Goal: Task Accomplishment & Management: Use online tool/utility

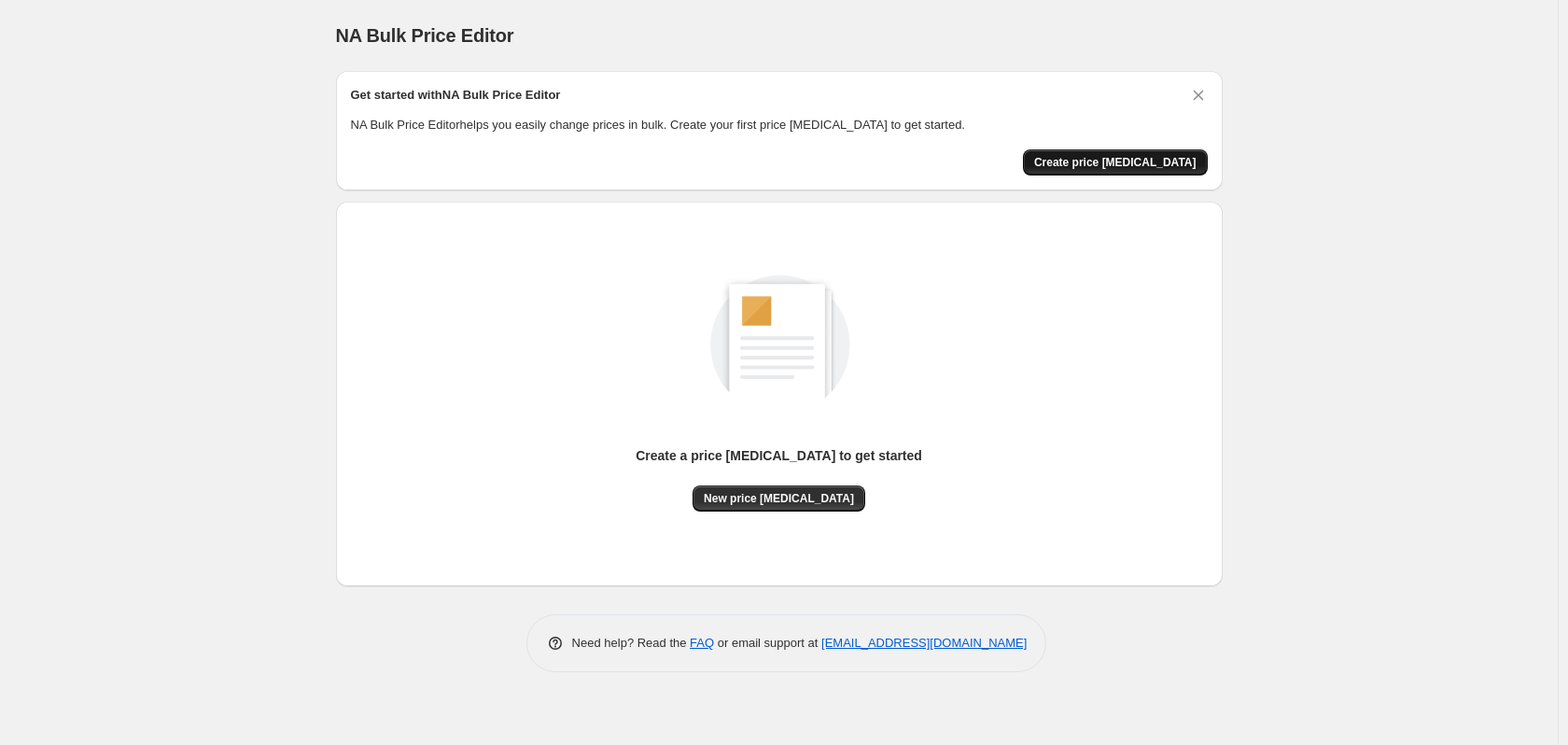
click at [1104, 163] on span "Create price [MEDICAL_DATA]" at bounding box center [1115, 162] width 162 height 15
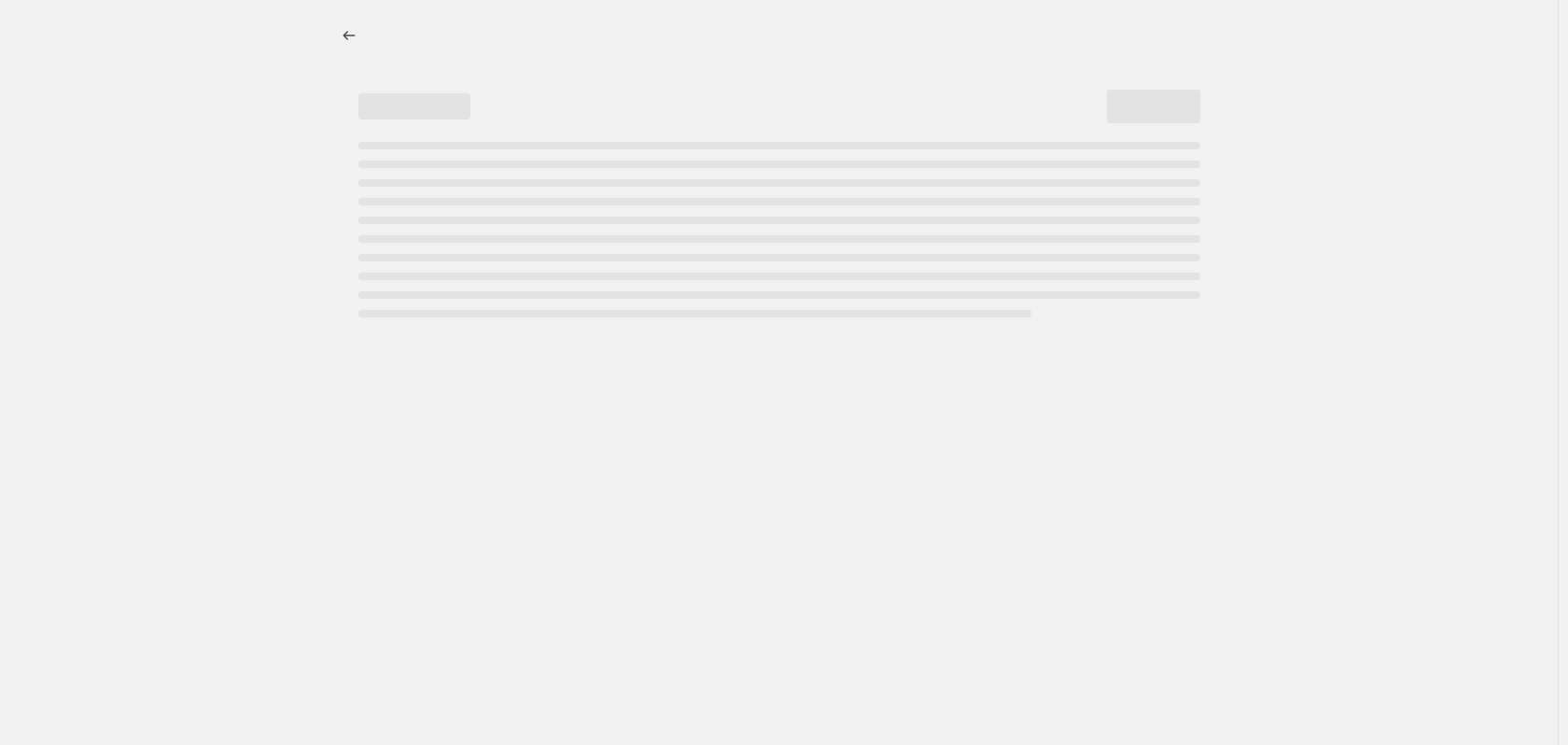
select select "percentage"
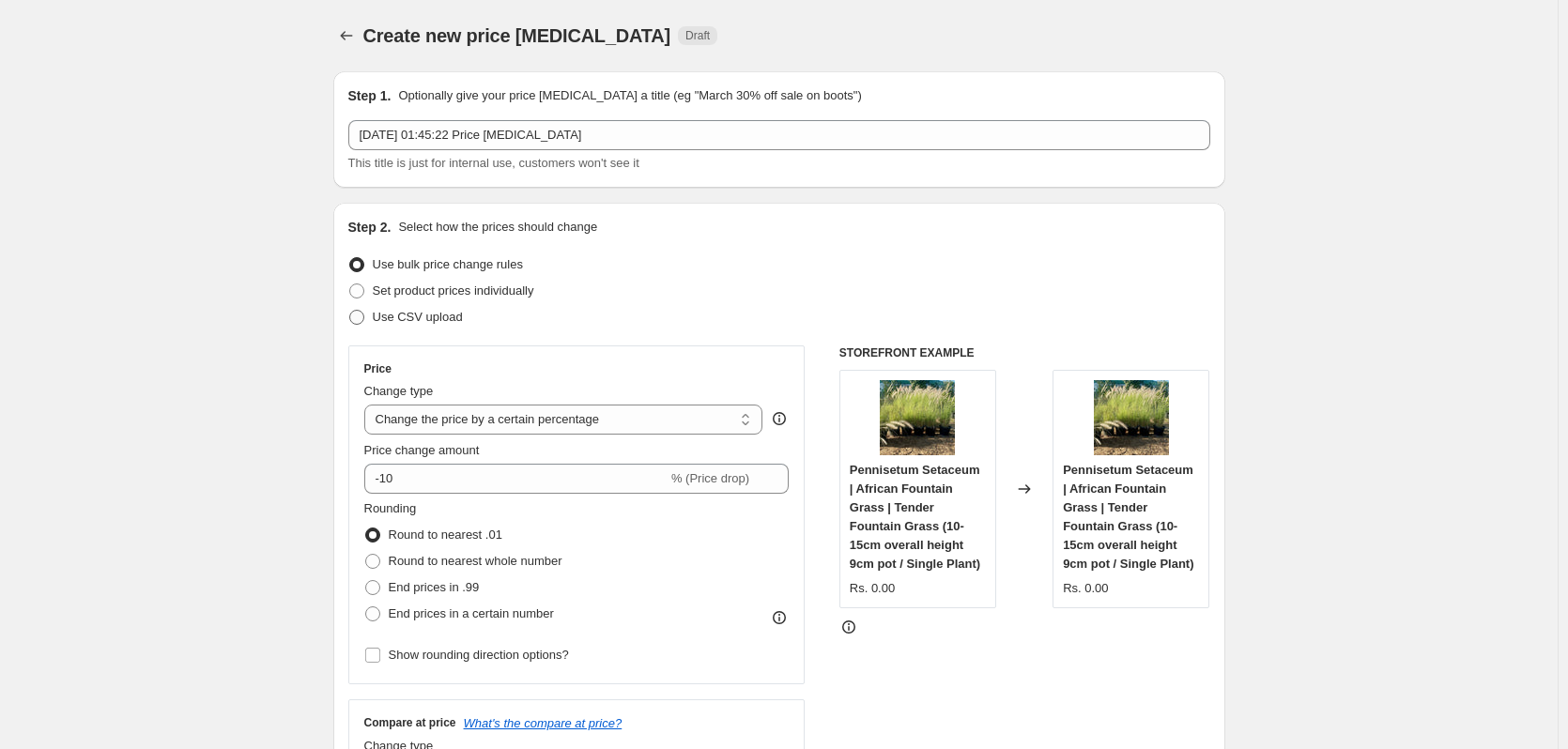
click at [435, 317] on span "Use CSV upload" at bounding box center [418, 316] width 90 height 14
click at [351, 310] on input "Use CSV upload" at bounding box center [350, 310] width 1 height 1
radio input "true"
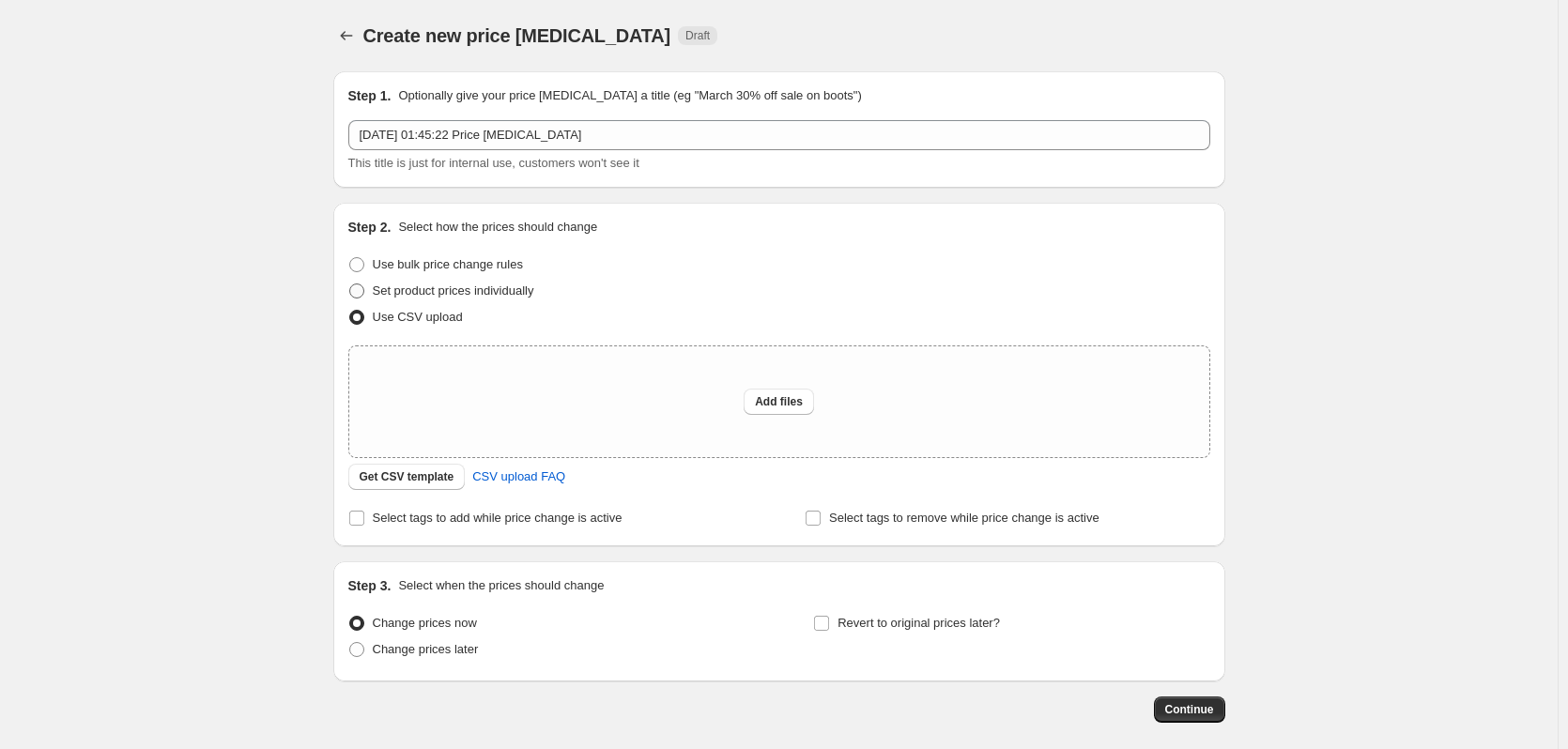
click at [454, 284] on span "Set product prices individually" at bounding box center [453, 290] width 161 height 14
click at [351, 284] on input "Set product prices individually" at bounding box center [350, 284] width 1 height 1
radio input "true"
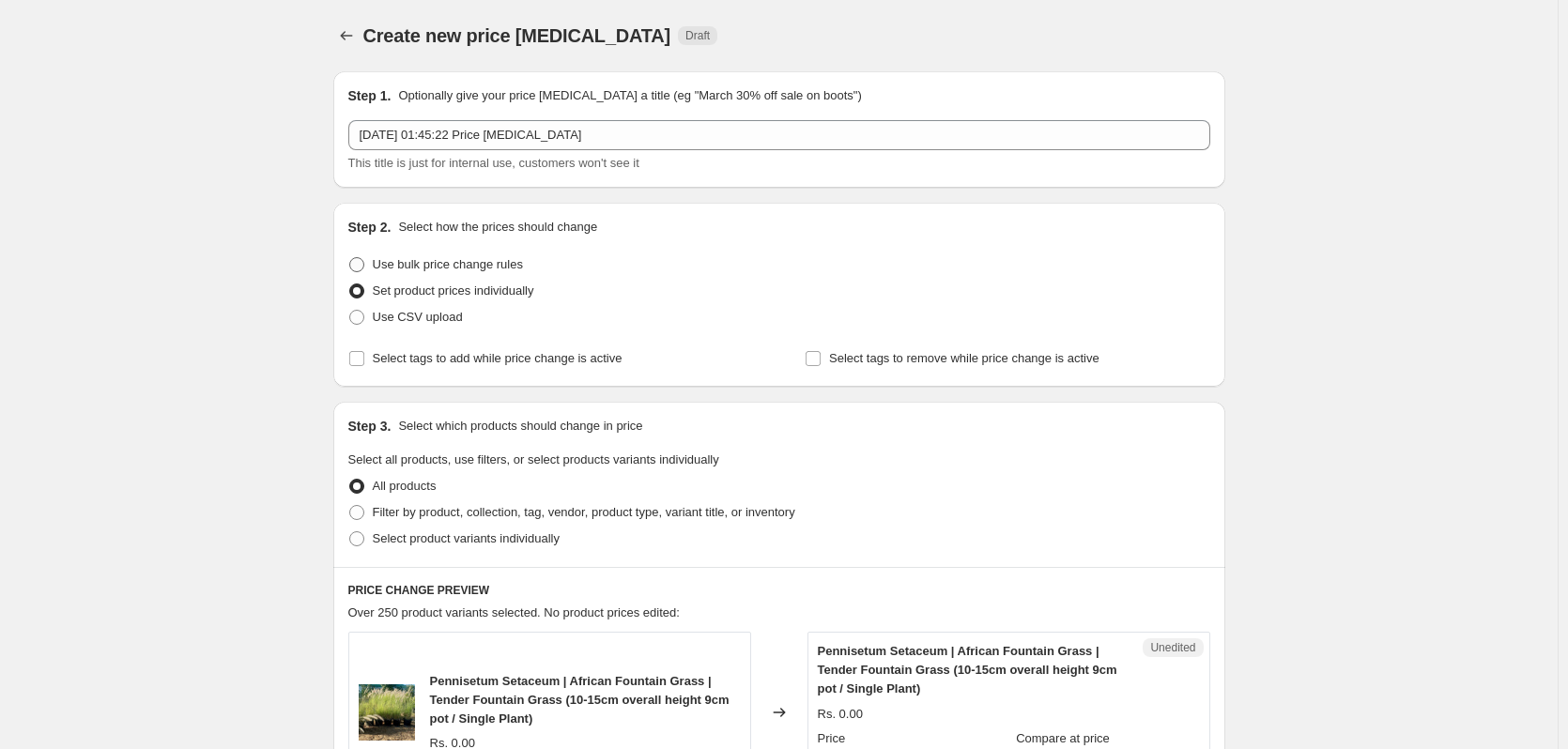
click at [461, 266] on span "Use bulk price change rules" at bounding box center [447, 264] width 150 height 14
click at [351, 258] on input "Use bulk price change rules" at bounding box center [350, 257] width 1 height 1
radio input "true"
select select "percentage"
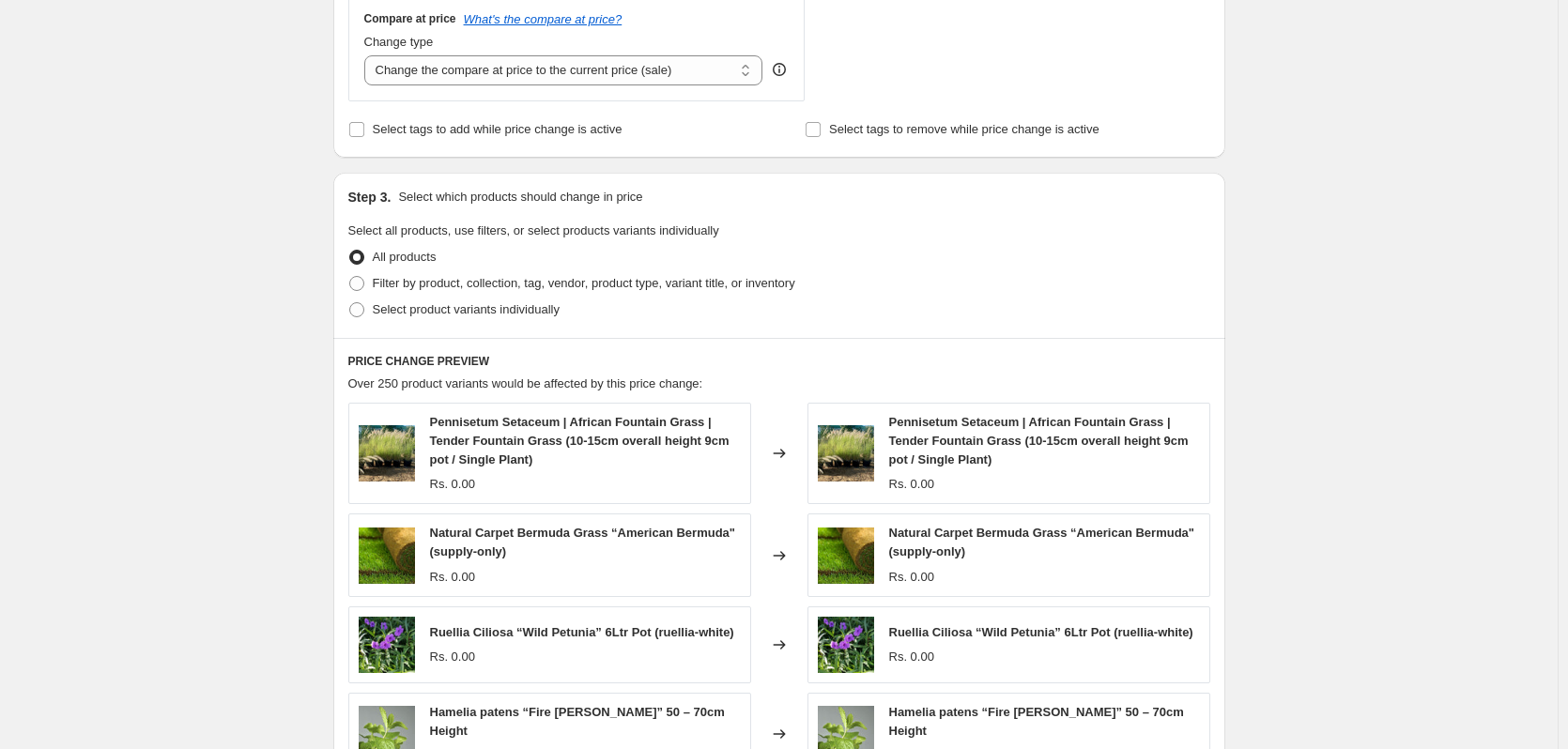
scroll to position [539, 0]
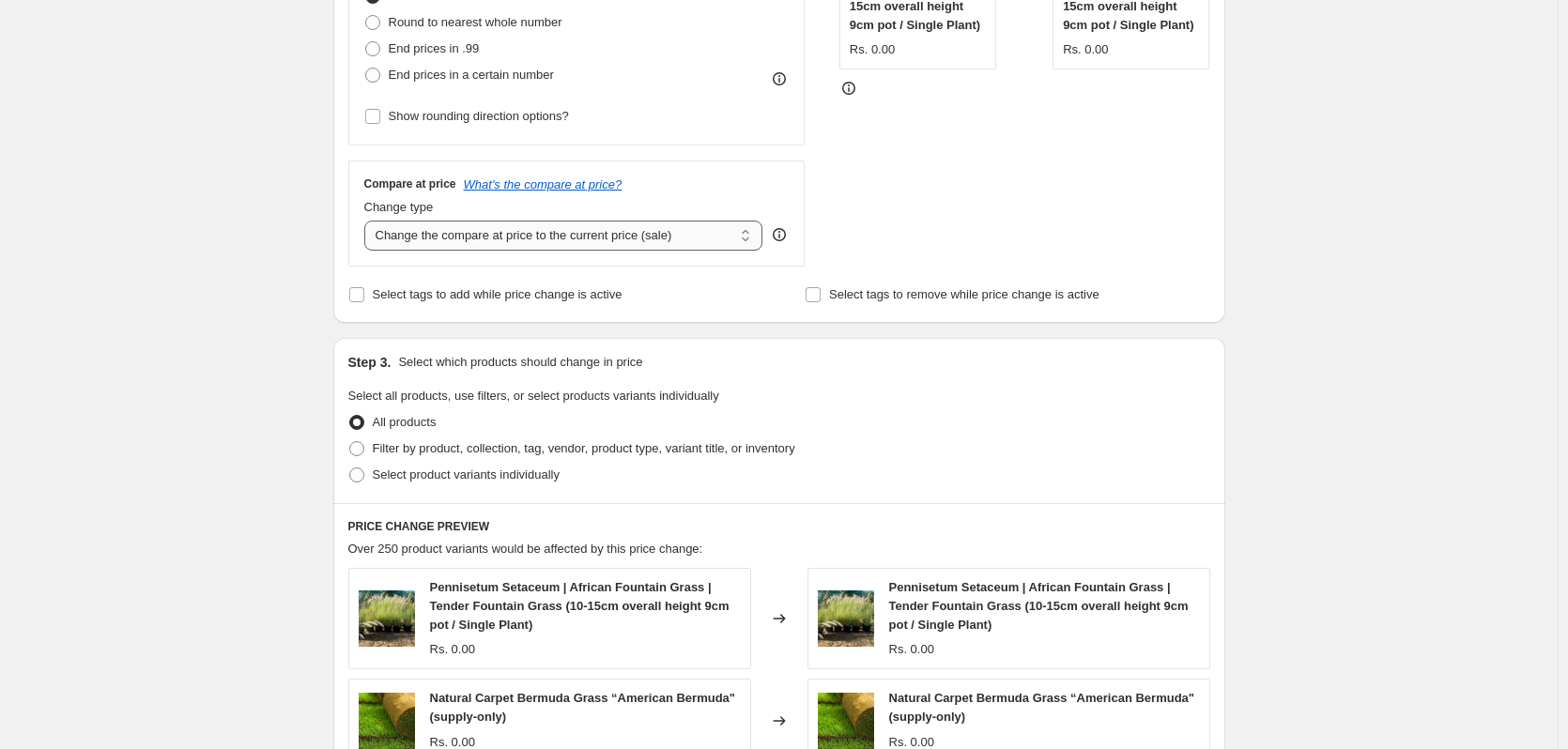
click at [384, 241] on select "Change the compare at price to the current price (sale) Change the compare at p…" at bounding box center [564, 235] width 399 height 30
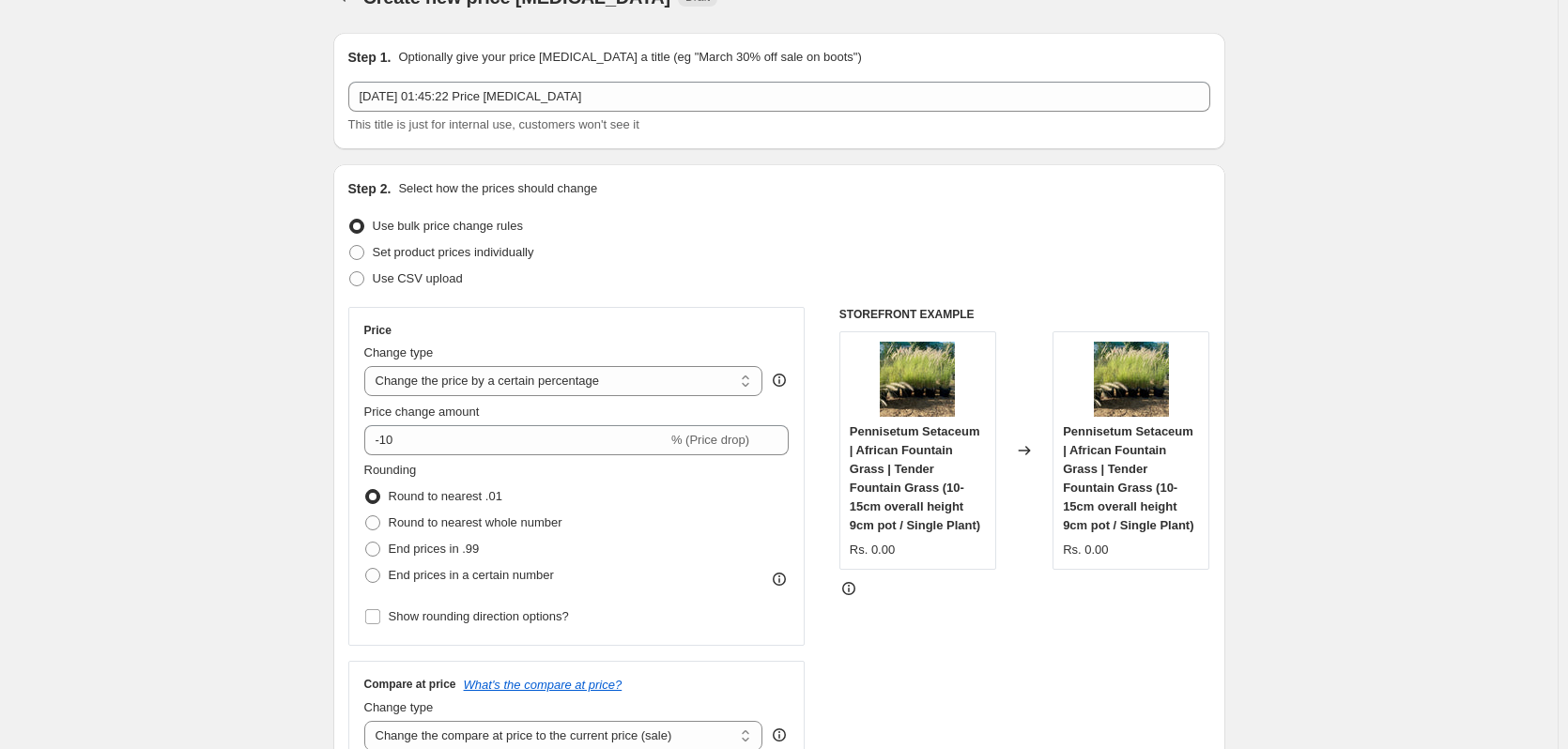
scroll to position [0, 0]
